Goal: Task Accomplishment & Management: Manage account settings

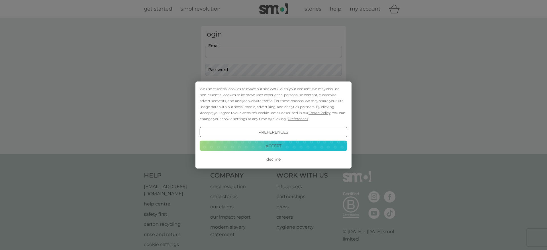
type input "[PERSON_NAME][EMAIL_ADDRESS][DOMAIN_NAME]"
click at [246, 144] on button "Accept" at bounding box center [274, 145] width 148 height 10
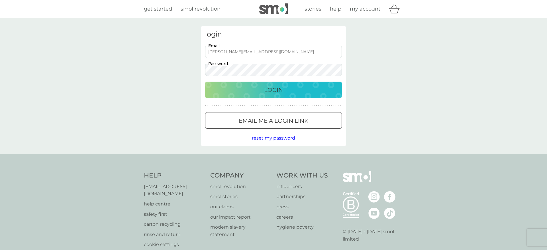
click at [303, 89] on div "Login" at bounding box center [273, 89] width 125 height 9
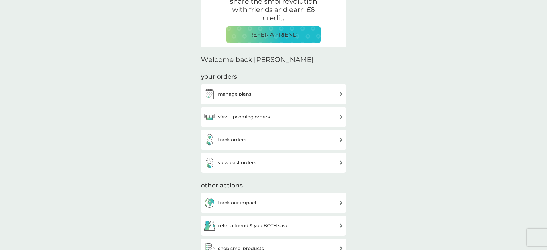
scroll to position [123, 0]
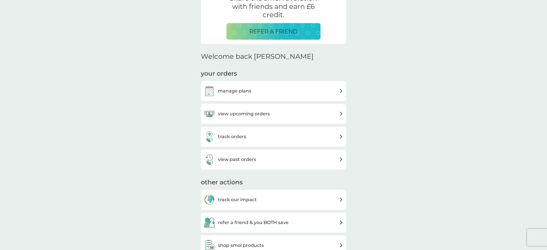
click at [340, 90] on img at bounding box center [341, 91] width 4 height 4
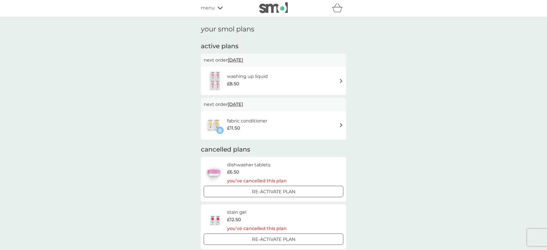
scroll to position [3, 0]
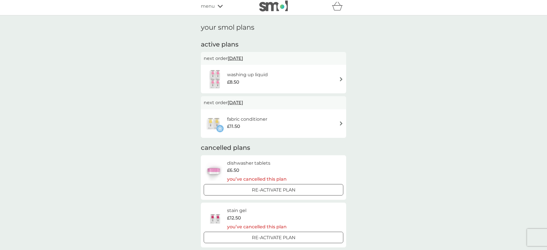
click at [341, 78] on img at bounding box center [341, 79] width 4 height 4
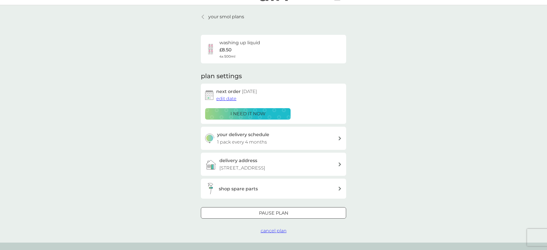
scroll to position [13, 0]
click at [272, 229] on span "cancel plan" at bounding box center [274, 229] width 26 height 5
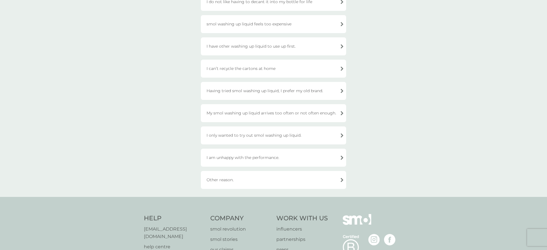
scroll to position [73, 0]
click at [341, 179] on div "Other reason." at bounding box center [273, 181] width 145 height 18
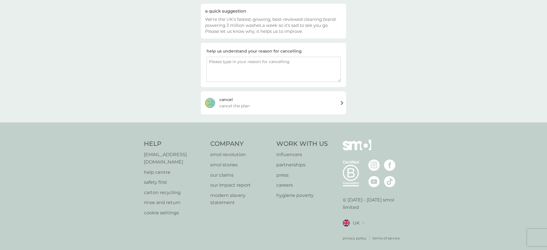
click at [237, 105] on span "cancel the plan" at bounding box center [234, 106] width 30 height 6
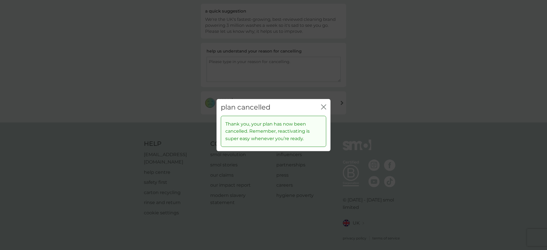
click at [323, 106] on icon "close" at bounding box center [323, 106] width 5 height 5
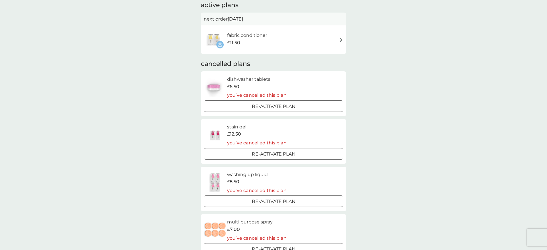
scroll to position [42, 0]
click at [343, 38] on img at bounding box center [341, 39] width 4 height 4
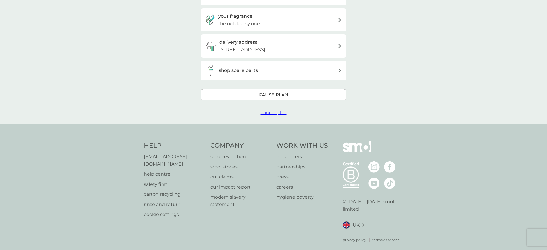
scroll to position [157, 0]
click at [279, 110] on span "cancel plan" at bounding box center [274, 112] width 26 height 5
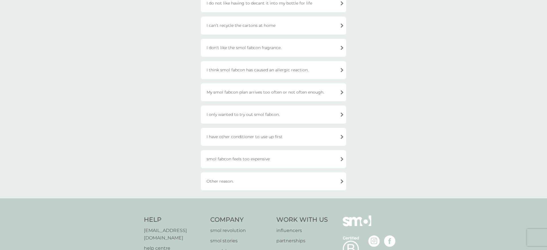
scroll to position [119, 0]
click at [343, 179] on div "Other reason." at bounding box center [273, 180] width 145 height 18
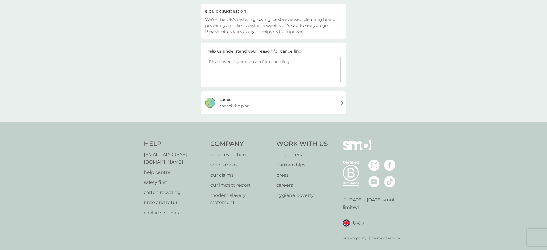
click at [222, 99] on div "cancel" at bounding box center [225, 99] width 13 height 6
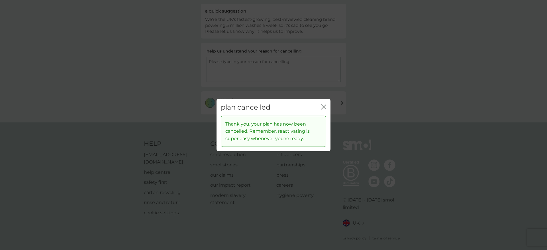
click at [323, 107] on icon "close" at bounding box center [322, 107] width 2 height 5
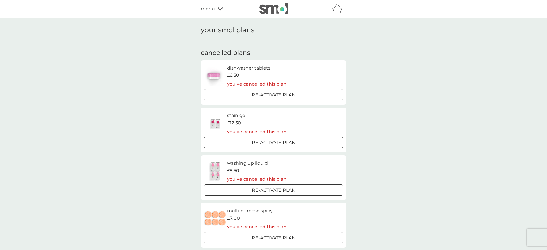
click at [221, 8] on icon at bounding box center [220, 8] width 5 height 3
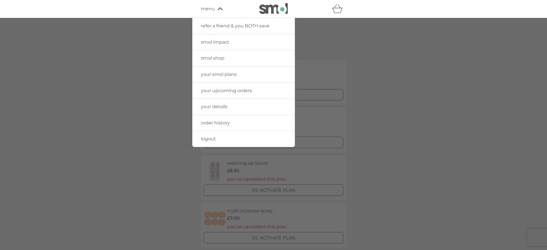
click at [224, 107] on span "your details" at bounding box center [214, 106] width 26 height 5
